Goal: Task Accomplishment & Management: Manage account settings

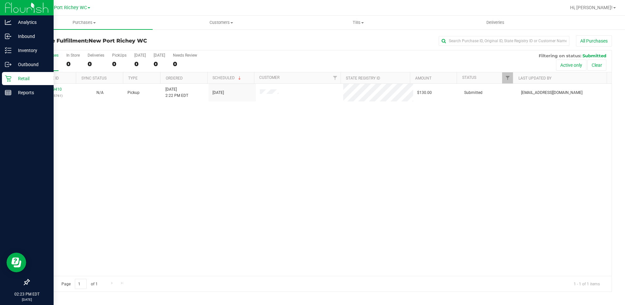
click at [39, 76] on p "Retail" at bounding box center [30, 79] width 39 height 8
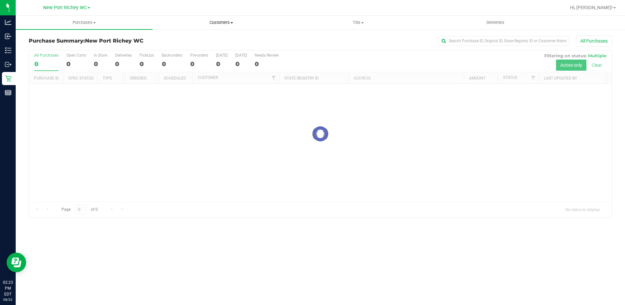
click at [212, 26] on uib-tab-heading "Customers All customers Add a new customer All physicians" at bounding box center [221, 22] width 136 height 13
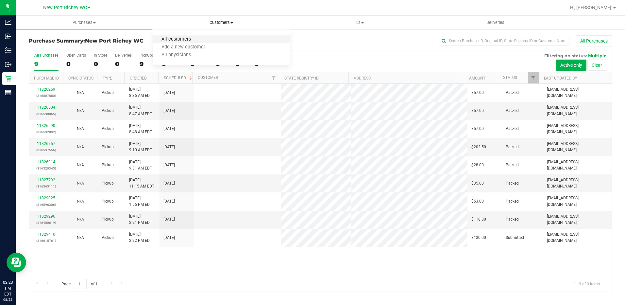
click at [174, 39] on span "All customers" at bounding box center [176, 40] width 47 height 6
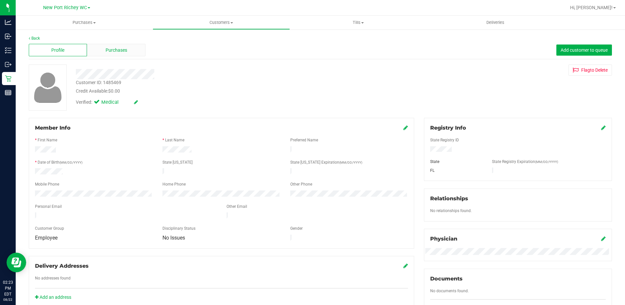
click at [115, 51] on span "Purchases" at bounding box center [117, 50] width 22 height 7
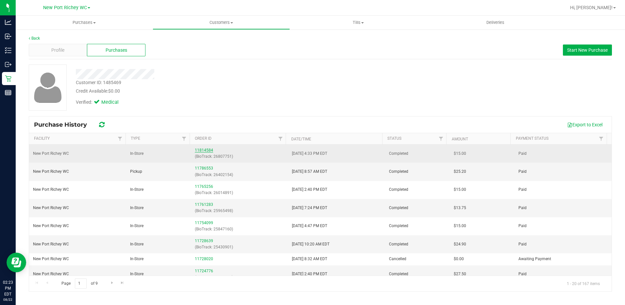
click at [199, 149] on link "11814584" at bounding box center [204, 150] width 18 height 5
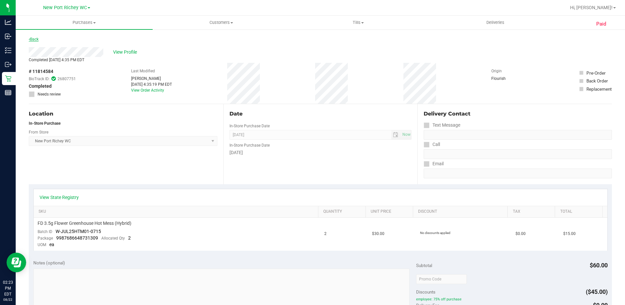
click at [37, 38] on link "Back" at bounding box center [34, 39] width 10 height 5
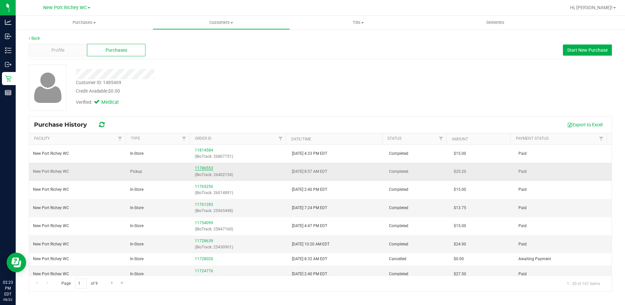
click at [207, 169] on link "11786553" at bounding box center [204, 168] width 18 height 5
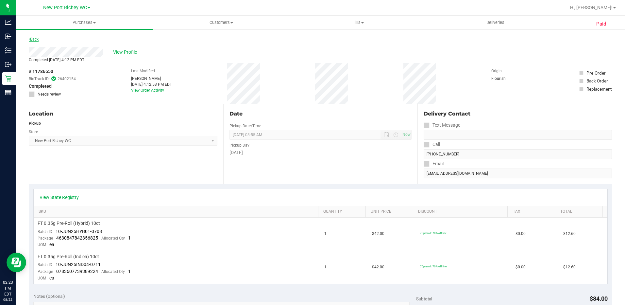
click at [29, 39] on icon at bounding box center [29, 39] width 1 height 4
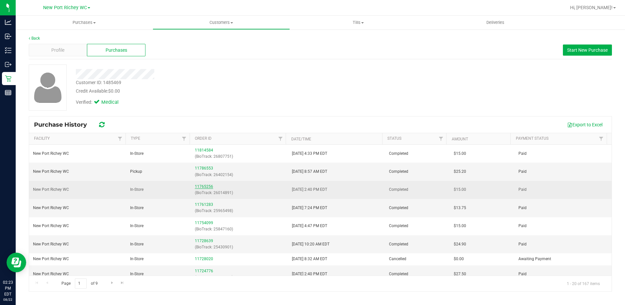
click at [208, 185] on link "11765256" at bounding box center [204, 186] width 18 height 5
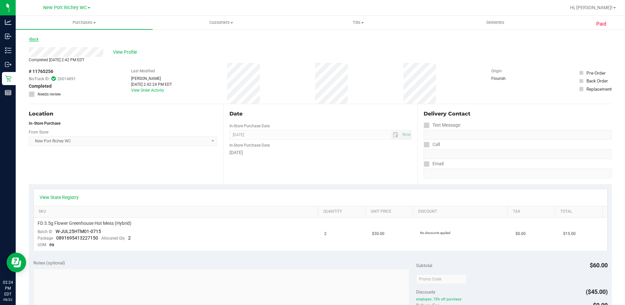
click at [33, 38] on link "Back" at bounding box center [34, 39] width 10 height 5
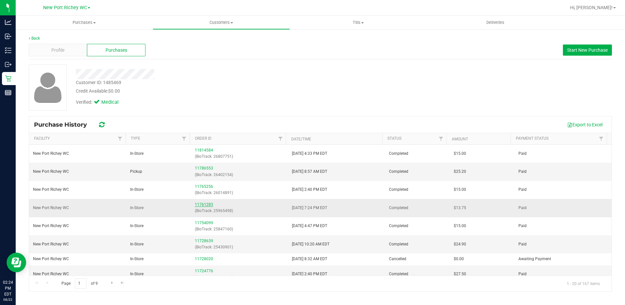
click at [201, 205] on link "11761283" at bounding box center [204, 204] width 18 height 5
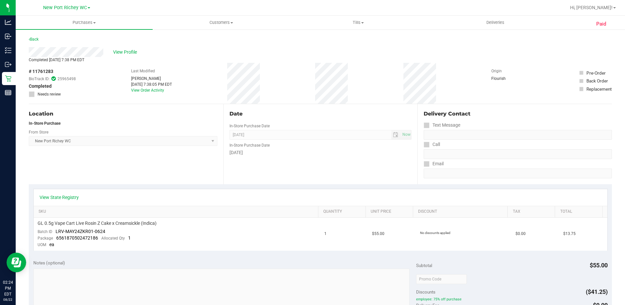
click at [343, 62] on div "Completed [DATE] 7:38 PM EDT" at bounding box center [320, 60] width 583 height 6
click at [38, 40] on link "Back" at bounding box center [34, 39] width 10 height 5
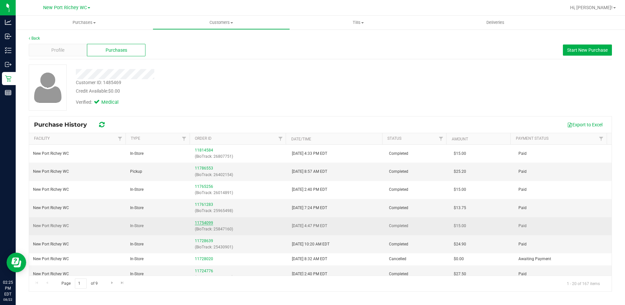
click at [206, 224] on link "11754099" at bounding box center [204, 222] width 18 height 5
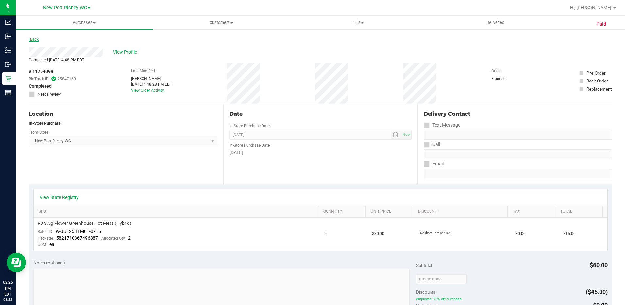
click at [36, 38] on link "Back" at bounding box center [34, 39] width 10 height 5
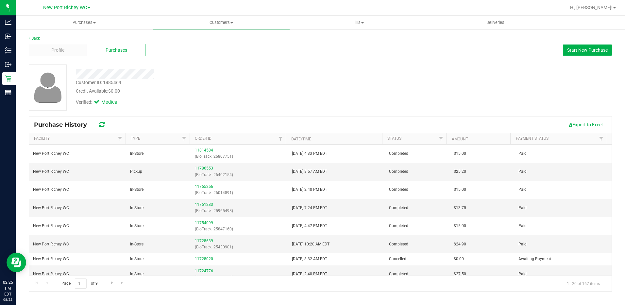
click at [306, 72] on div at bounding box center [219, 74] width 297 height 10
click at [208, 239] on link "11728639" at bounding box center [204, 240] width 18 height 5
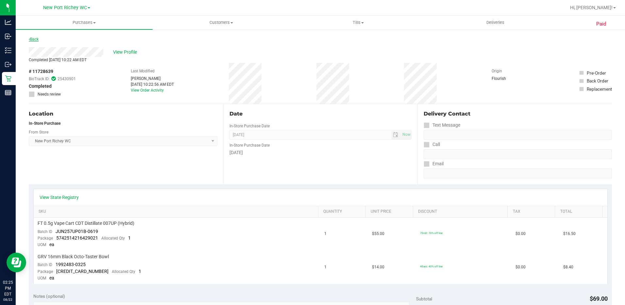
click at [37, 39] on link "Back" at bounding box center [34, 39] width 10 height 5
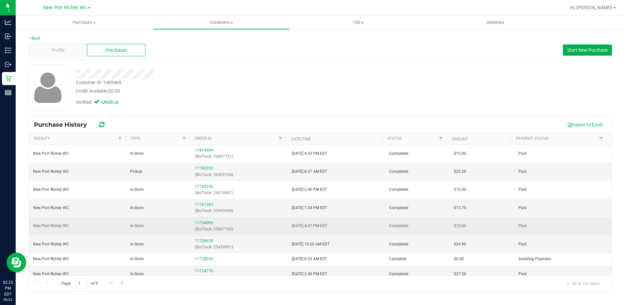
scroll to position [33, 0]
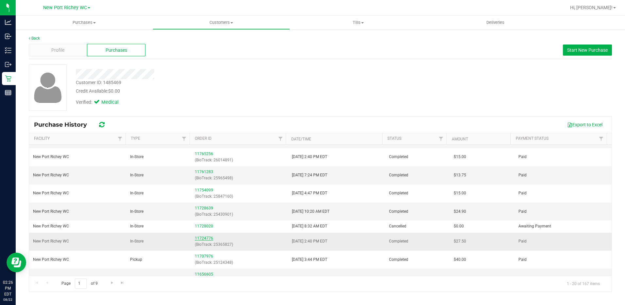
click at [208, 238] on link "11724776" at bounding box center [204, 238] width 18 height 5
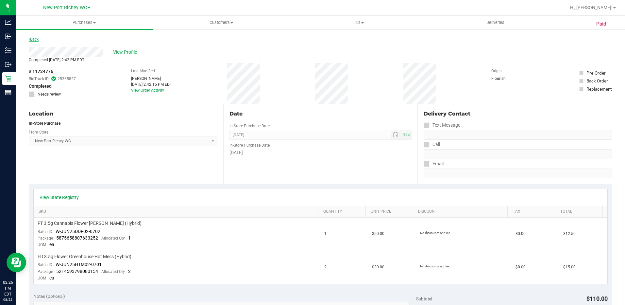
click at [35, 38] on link "Back" at bounding box center [34, 39] width 10 height 5
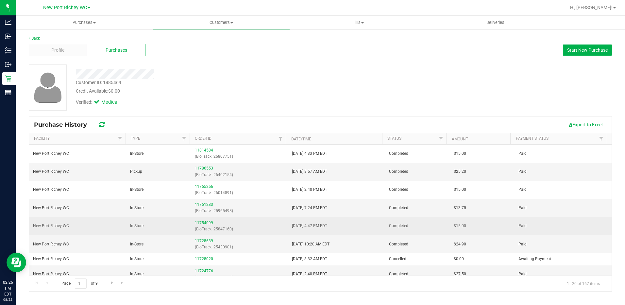
scroll to position [33, 0]
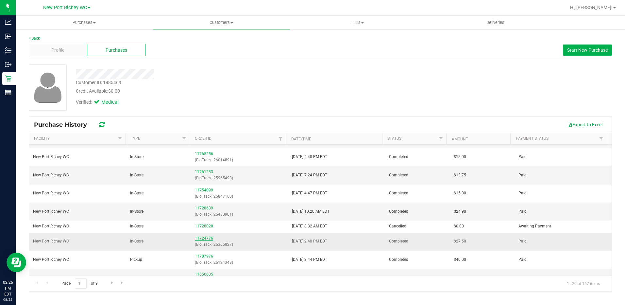
click at [202, 238] on link "11724776" at bounding box center [204, 238] width 18 height 5
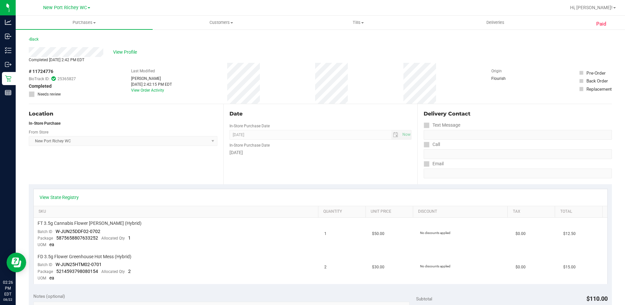
click at [33, 42] on div "Back" at bounding box center [34, 39] width 10 height 8
click at [32, 39] on link "Back" at bounding box center [34, 39] width 10 height 5
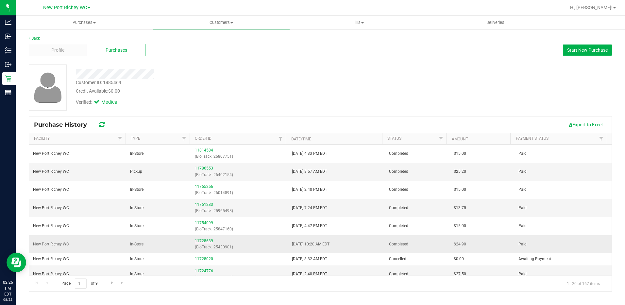
click at [196, 241] on link "11728639" at bounding box center [204, 240] width 18 height 5
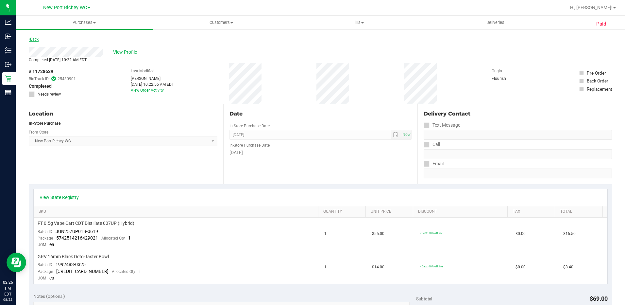
click at [35, 38] on link "Back" at bounding box center [34, 39] width 10 height 5
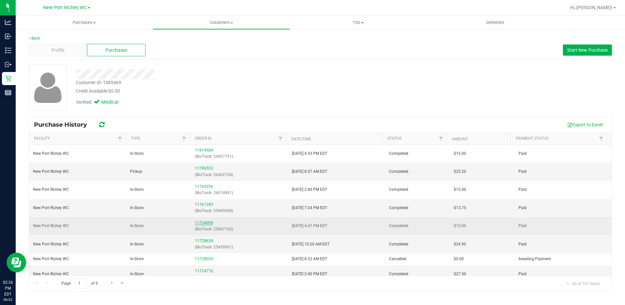
click at [205, 223] on link "11754099" at bounding box center [204, 222] width 18 height 5
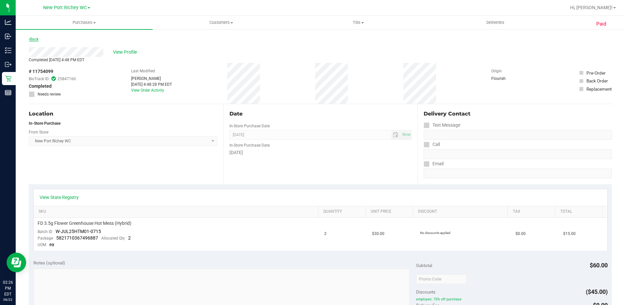
click at [36, 40] on link "Back" at bounding box center [34, 39] width 10 height 5
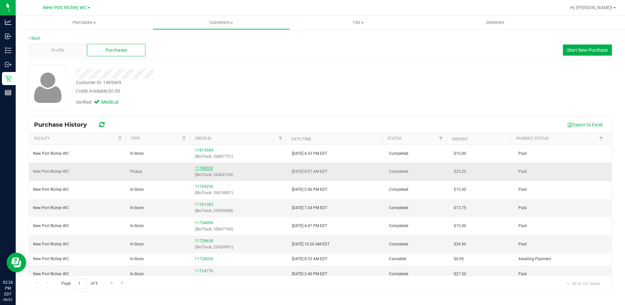
click at [203, 168] on link "11786553" at bounding box center [204, 168] width 18 height 5
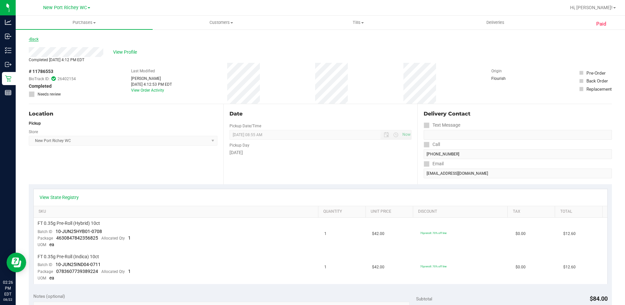
click at [38, 40] on link "Back" at bounding box center [34, 39] width 10 height 5
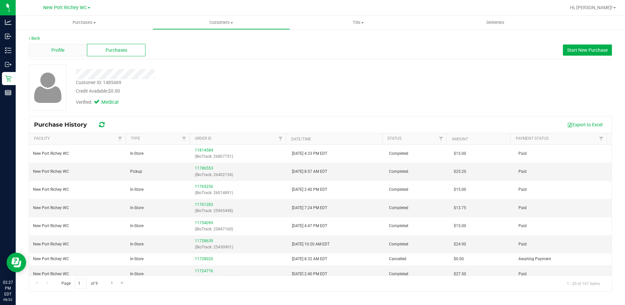
click at [65, 49] on div "Profile" at bounding box center [58, 50] width 58 height 12
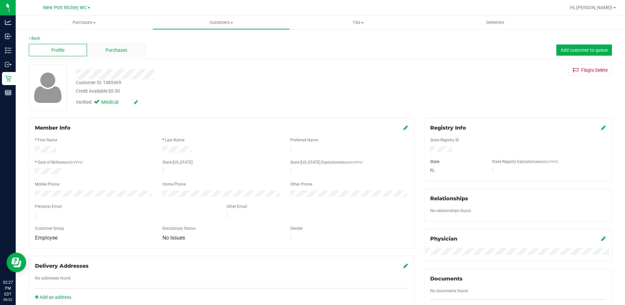
click at [114, 55] on div "Purchases" at bounding box center [116, 50] width 58 height 12
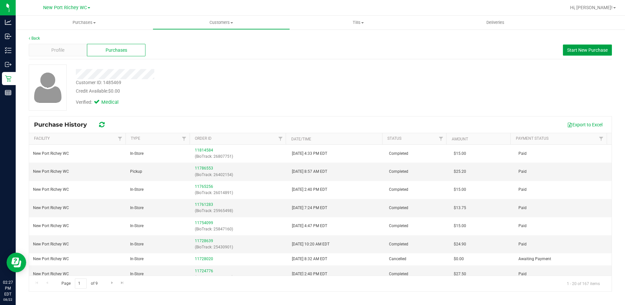
click at [574, 54] on button "Start New Purchase" at bounding box center [587, 49] width 49 height 11
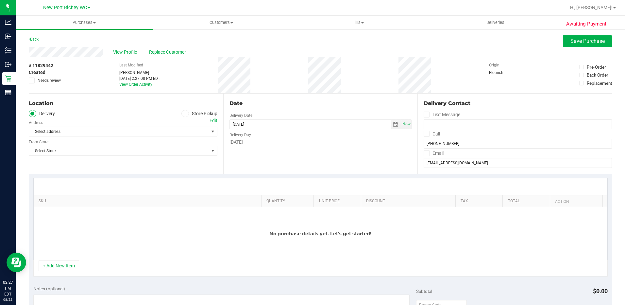
click at [190, 115] on label "Store Pickup" at bounding box center [199, 114] width 36 height 8
click at [0, 0] on input "Store Pickup" at bounding box center [0, 0] width 0 height 0
click at [161, 130] on span "Select Store" at bounding box center [119, 131] width 180 height 9
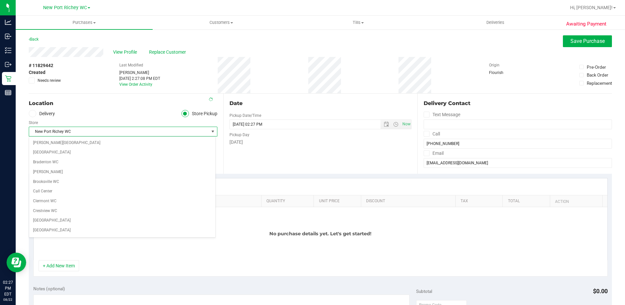
scroll to position [174, 0]
click at [81, 231] on li "New Port Richey WC" at bounding box center [122, 231] width 186 height 10
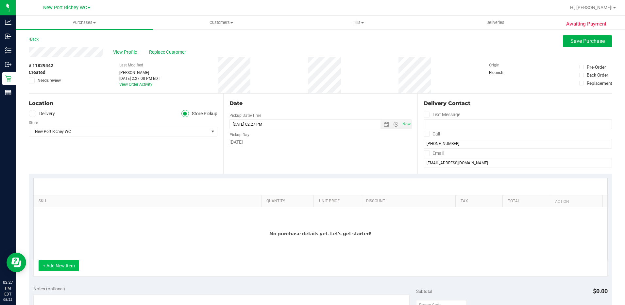
click at [73, 263] on button "+ Add New Item" at bounding box center [59, 265] width 41 height 11
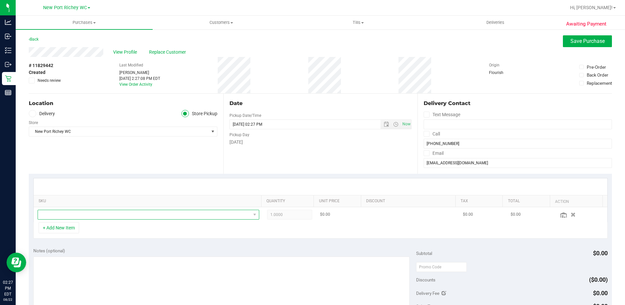
click at [85, 213] on span "NO DATA FOUND" at bounding box center [144, 214] width 213 height 9
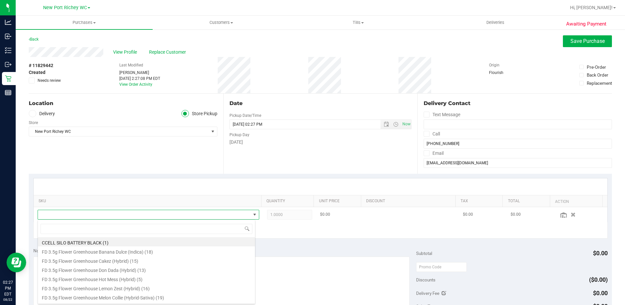
scroll to position [10, 216]
type input "hot mess"
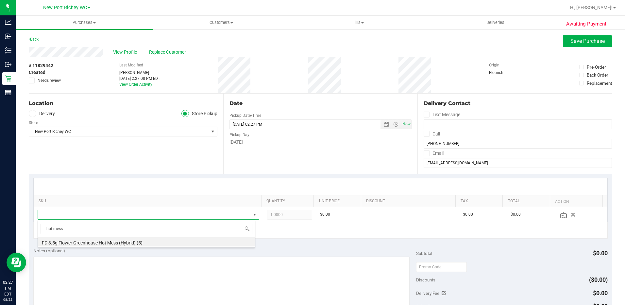
click at [164, 244] on li "FD 3.5g Flower Greenhouse Hot Mess (Hybrid) (5)" at bounding box center [146, 241] width 217 height 9
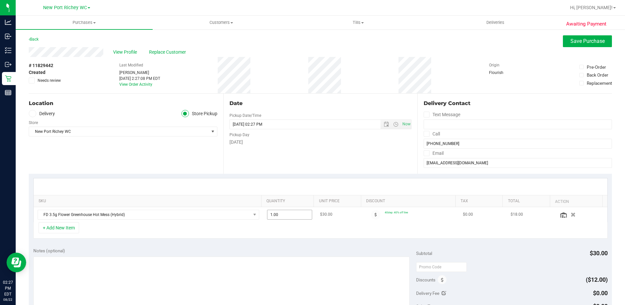
click at [277, 215] on span "1.00 1" at bounding box center [289, 215] width 45 height 10
type input "2"
type input "2.00"
click at [277, 234] on div "+ Add New Item" at bounding box center [320, 230] width 575 height 16
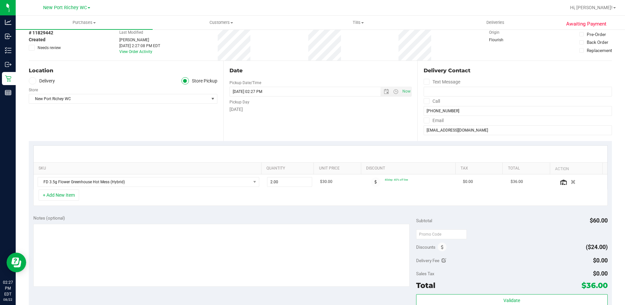
scroll to position [0, 0]
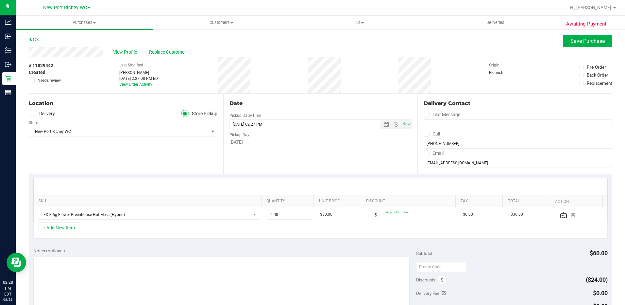
click at [32, 36] on div "Back" at bounding box center [34, 39] width 10 height 8
click at [33, 41] on link "Back" at bounding box center [34, 39] width 10 height 5
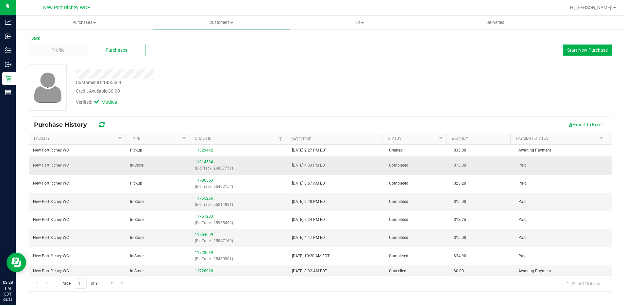
click at [206, 163] on link "11814584" at bounding box center [204, 162] width 18 height 5
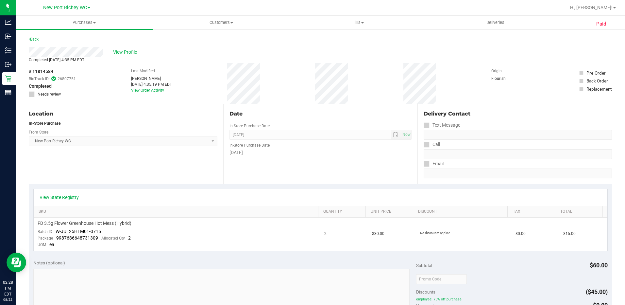
click at [40, 39] on div "Back" at bounding box center [320, 41] width 583 height 12
click at [39, 39] on link "Back" at bounding box center [34, 39] width 10 height 5
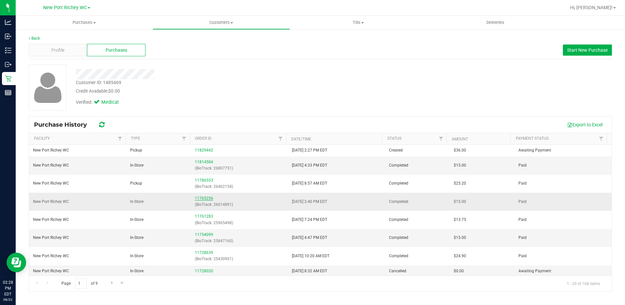
click at [200, 198] on link "11765256" at bounding box center [204, 198] width 18 height 5
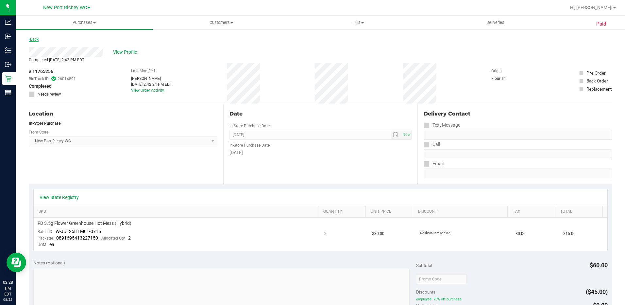
click at [35, 38] on link "Back" at bounding box center [34, 39] width 10 height 5
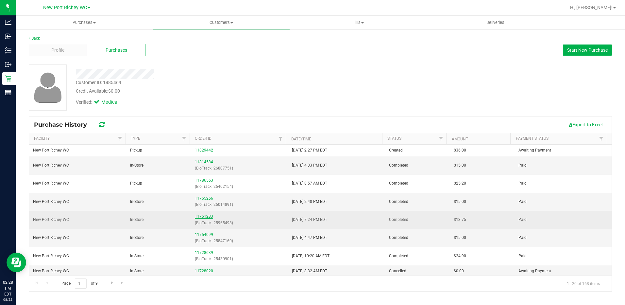
click at [208, 217] on link "11761283" at bounding box center [204, 216] width 18 height 5
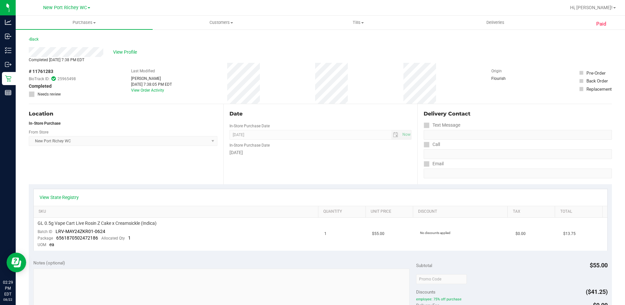
click at [35, 35] on div "Back" at bounding box center [34, 39] width 10 height 8
click at [35, 40] on link "Back" at bounding box center [34, 39] width 10 height 5
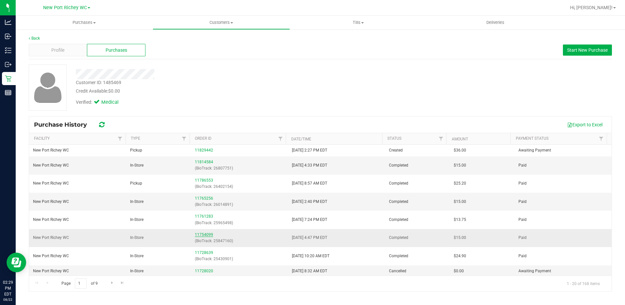
click at [203, 233] on link "11754099" at bounding box center [204, 234] width 18 height 5
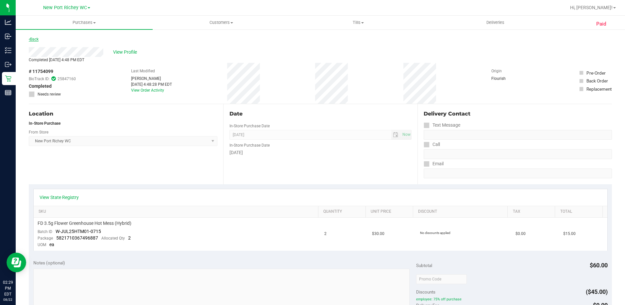
click at [37, 40] on link "Back" at bounding box center [34, 39] width 10 height 5
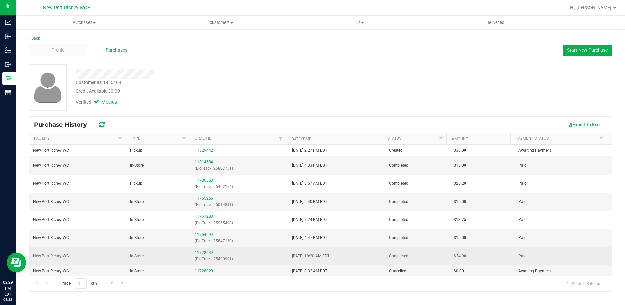
click at [195, 253] on link "11728639" at bounding box center [204, 252] width 18 height 5
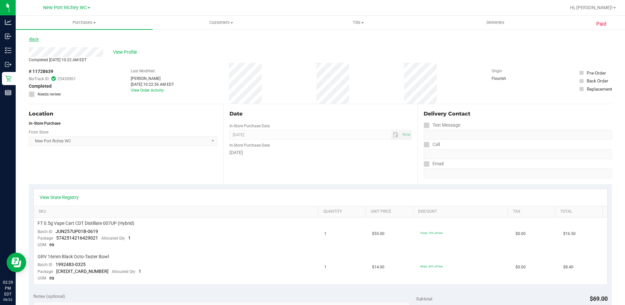
click at [33, 38] on link "Back" at bounding box center [34, 39] width 10 height 5
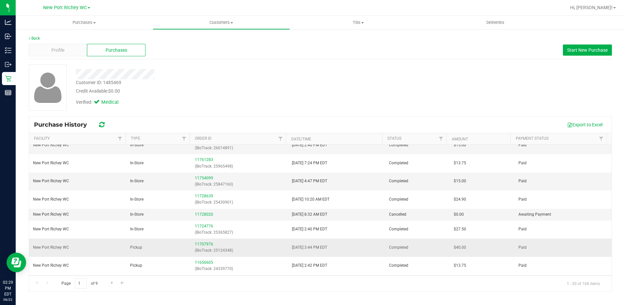
scroll to position [65, 0]
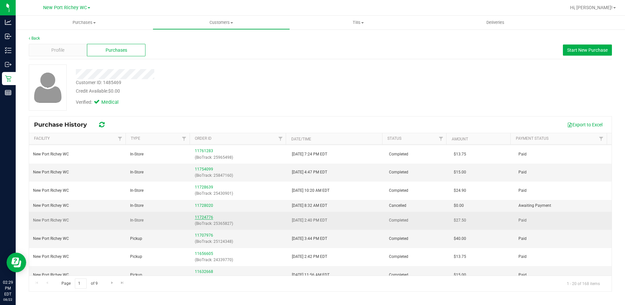
click at [196, 218] on link "11724776" at bounding box center [204, 217] width 18 height 5
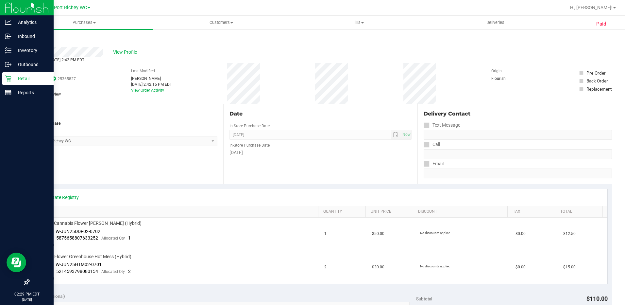
click at [10, 77] on icon at bounding box center [8, 79] width 6 height 6
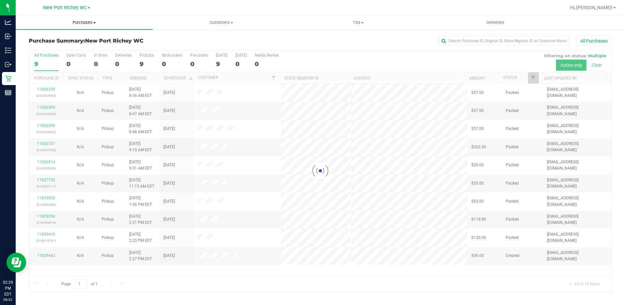
click at [98, 21] on span "Purchases" at bounding box center [84, 23] width 137 height 6
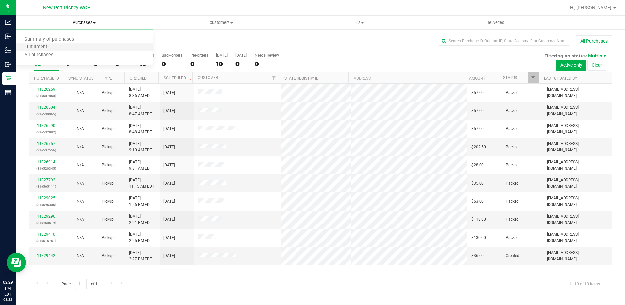
click at [74, 50] on li "Fulfillment" at bounding box center [84, 47] width 137 height 8
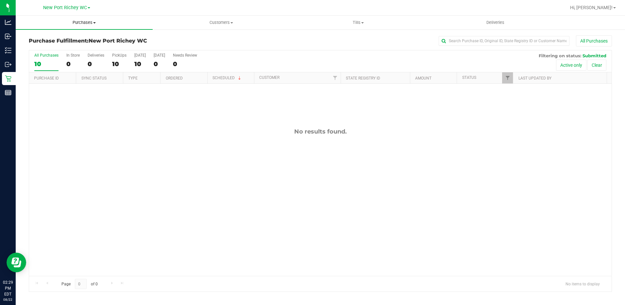
click at [75, 22] on span "Purchases" at bounding box center [84, 23] width 137 height 6
click at [231, 22] on span at bounding box center [232, 22] width 3 height 1
click at [172, 39] on span "All customers" at bounding box center [176, 40] width 47 height 6
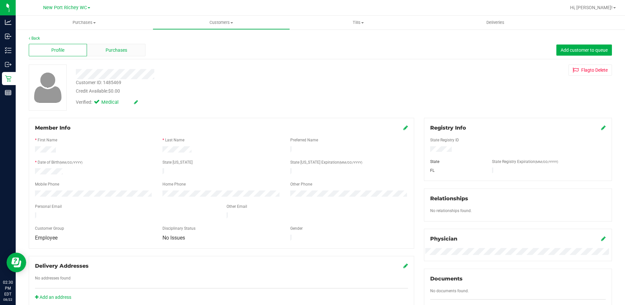
click at [119, 52] on span "Purchases" at bounding box center [117, 50] width 22 height 7
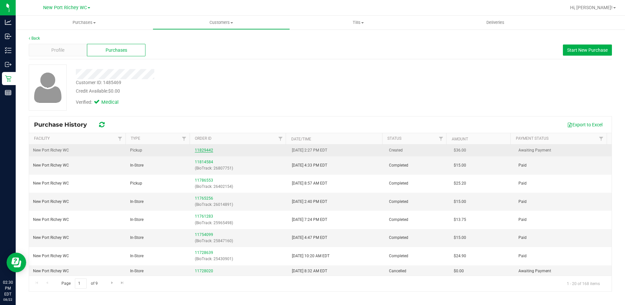
click at [196, 150] on link "11829442" at bounding box center [204, 150] width 18 height 5
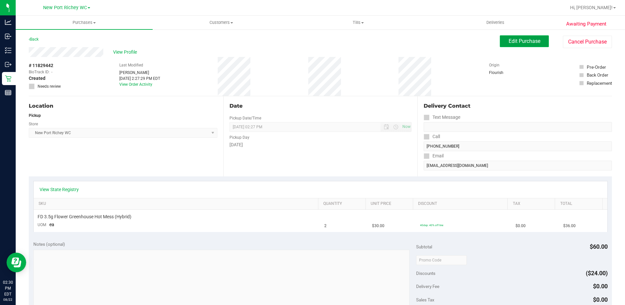
click at [511, 43] on span "Edit Purchase" at bounding box center [525, 41] width 32 height 6
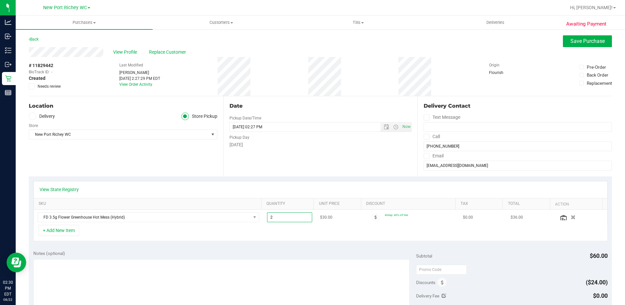
click at [295, 216] on span "2.00 2" at bounding box center [289, 217] width 45 height 10
type input "1"
type input "1.00"
drag, startPoint x: 574, startPoint y: 39, endPoint x: 568, endPoint y: 38, distance: 6.5
click at [574, 39] on span "Save Purchase" at bounding box center [588, 41] width 34 height 6
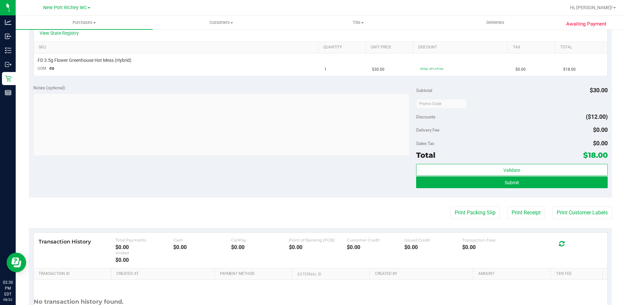
scroll to position [196, 0]
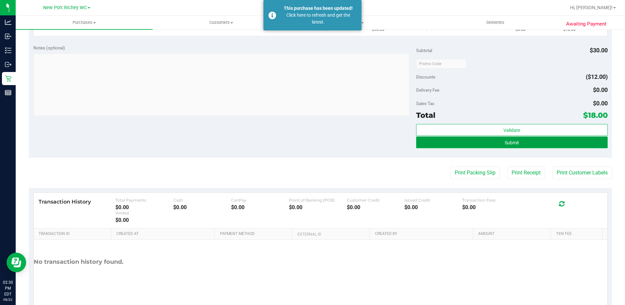
click at [541, 137] on button "Submit" at bounding box center [512, 142] width 192 height 12
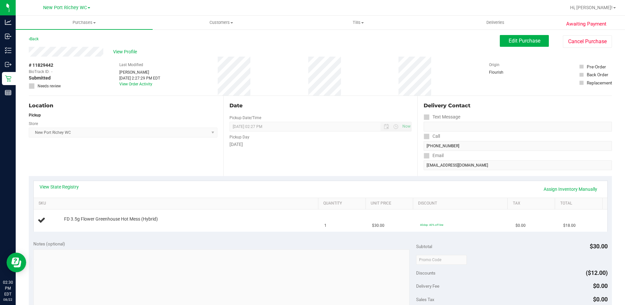
scroll to position [0, 0]
